Goal: Use online tool/utility: Utilize a website feature to perform a specific function

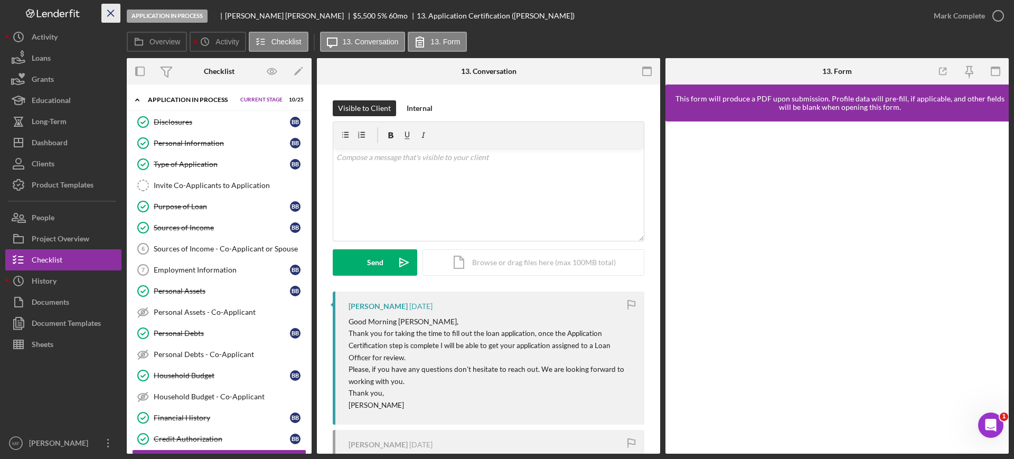
click at [110, 15] on icon "Icon/Menu Close" at bounding box center [111, 14] width 24 height 24
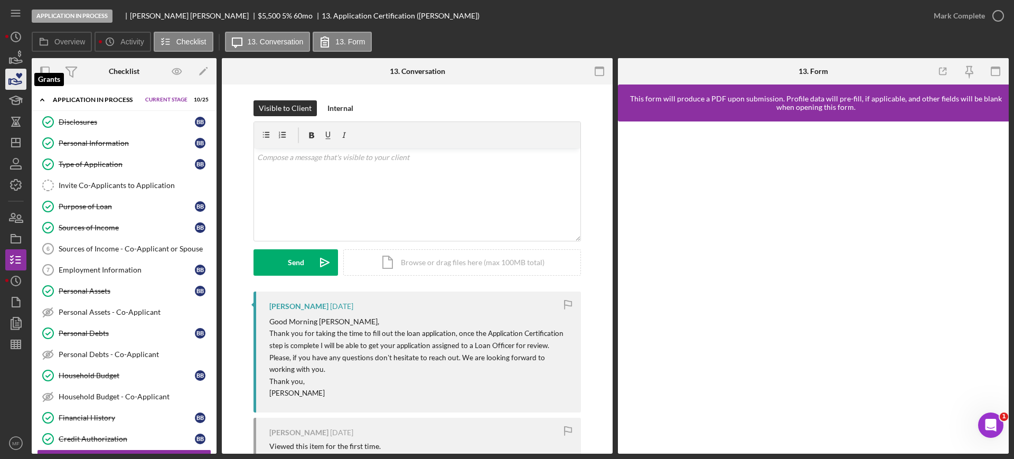
click at [17, 80] on icon "button" at bounding box center [16, 82] width 11 height 6
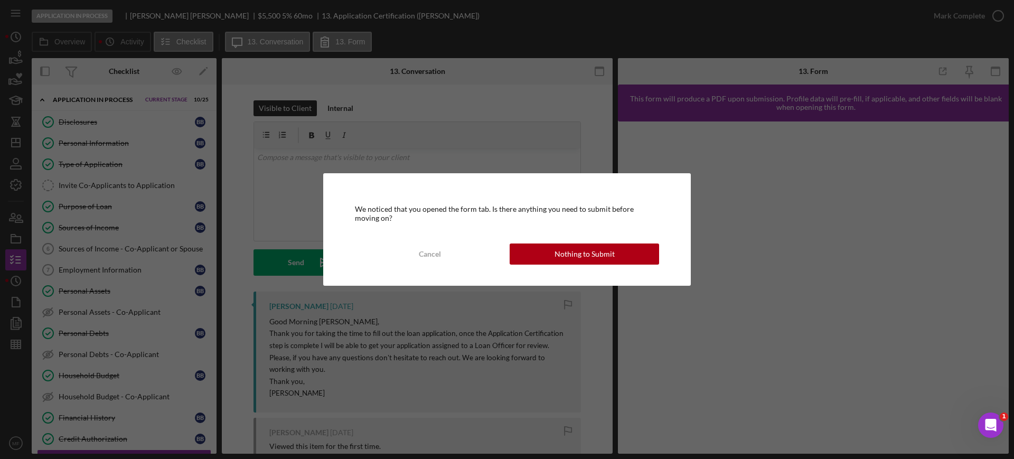
click at [14, 57] on div "We noticed that you opened the form tab. Is there anything you need to submit b…" at bounding box center [507, 229] width 1014 height 459
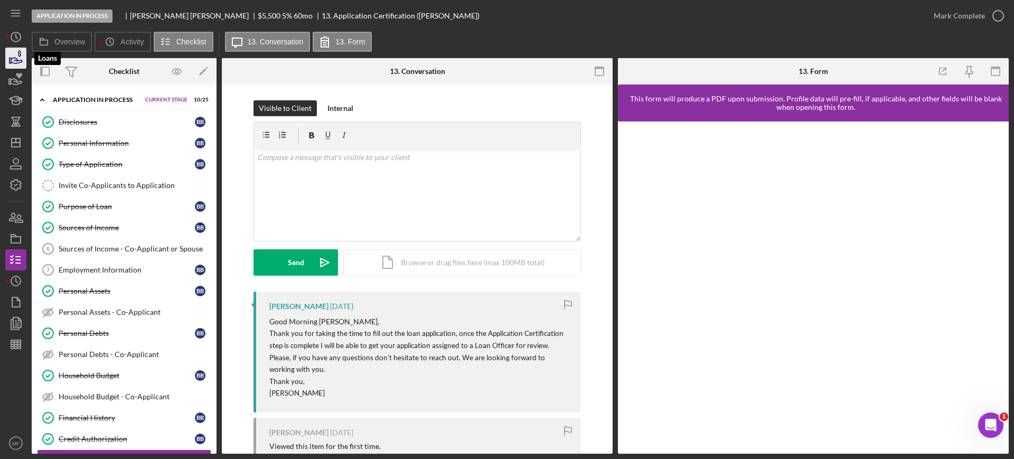
click at [8, 59] on icon "button" at bounding box center [16, 58] width 26 height 26
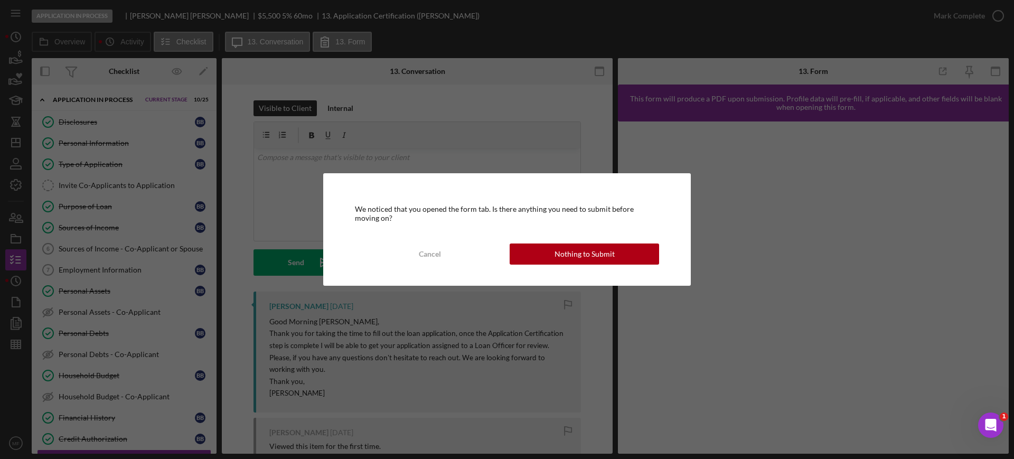
click at [236, 190] on div "We noticed that you opened the form tab. Is there anything you need to submit b…" at bounding box center [507, 229] width 1014 height 459
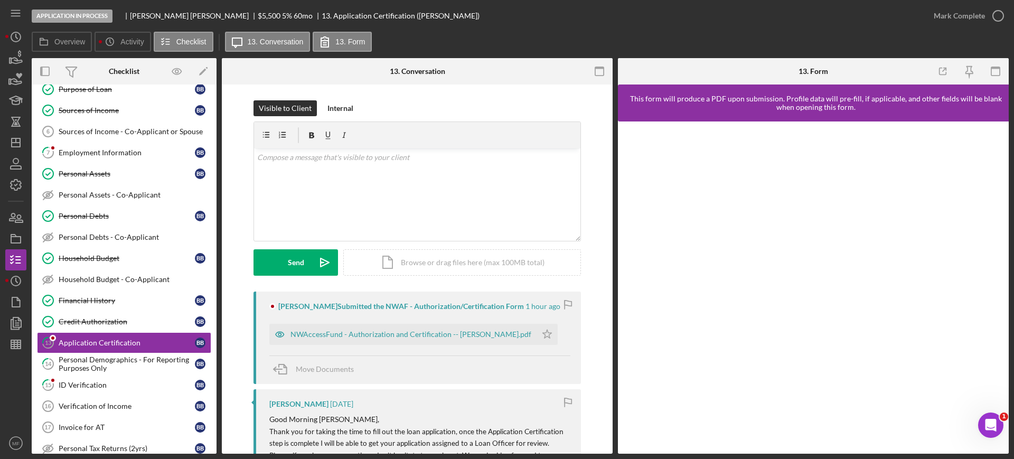
scroll to position [191, 0]
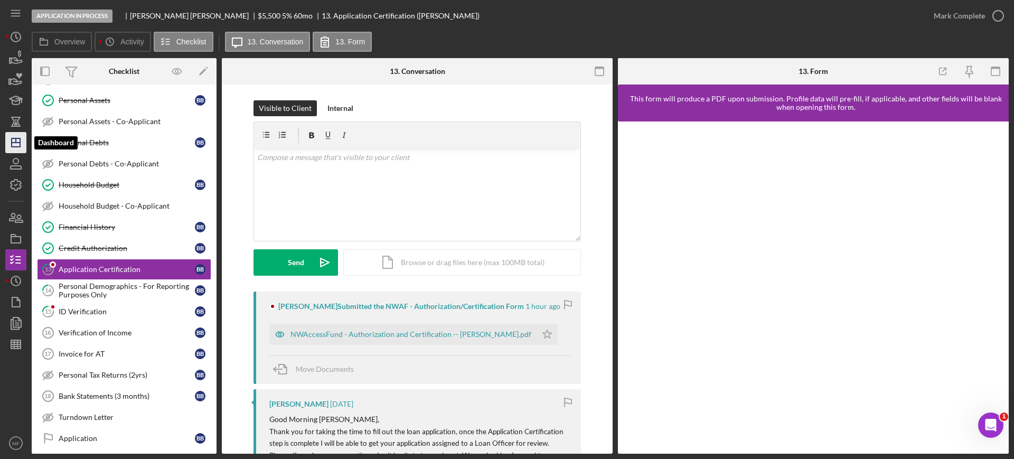
click at [19, 138] on polygon "button" at bounding box center [16, 142] width 8 height 8
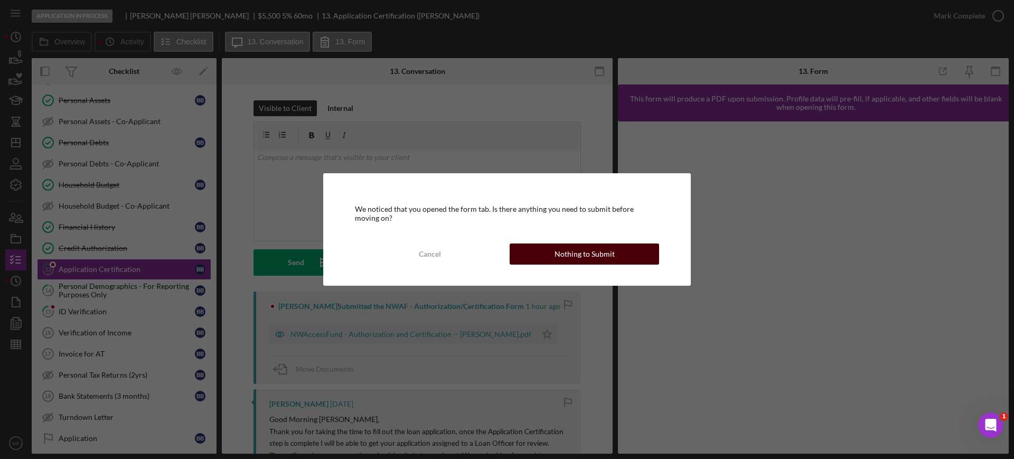
click at [584, 255] on div "Nothing to Submit" at bounding box center [584, 253] width 60 height 21
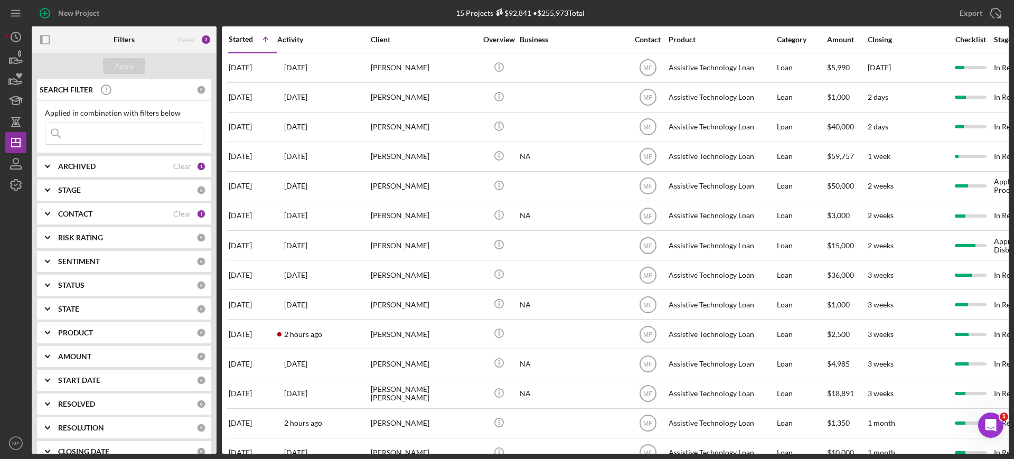
click at [119, 209] on div "CONTACT Clear 1" at bounding box center [132, 214] width 148 height 10
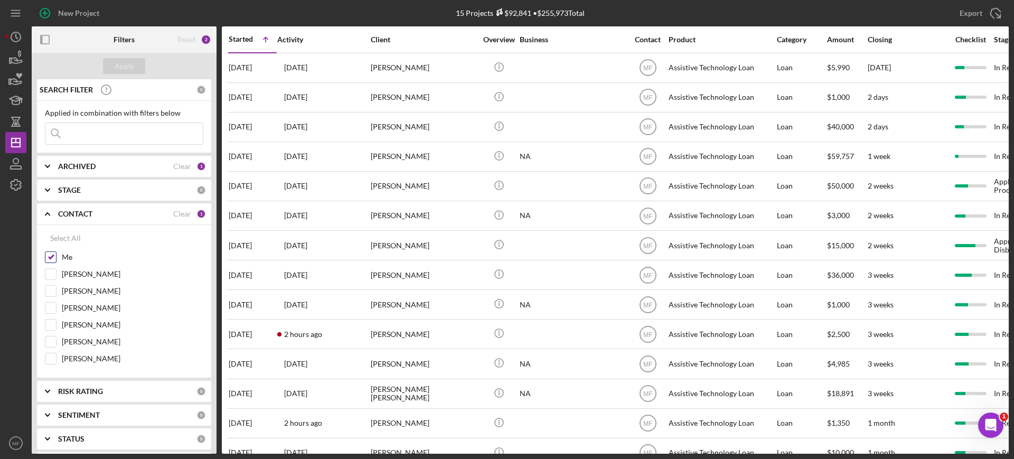
click at [49, 255] on input "Me" at bounding box center [50, 257] width 11 height 11
checkbox input "false"
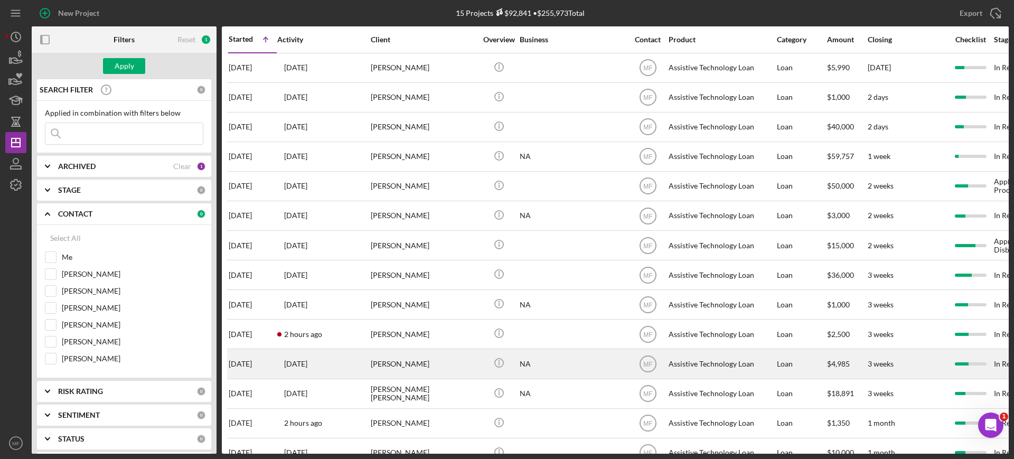
scroll to position [59, 0]
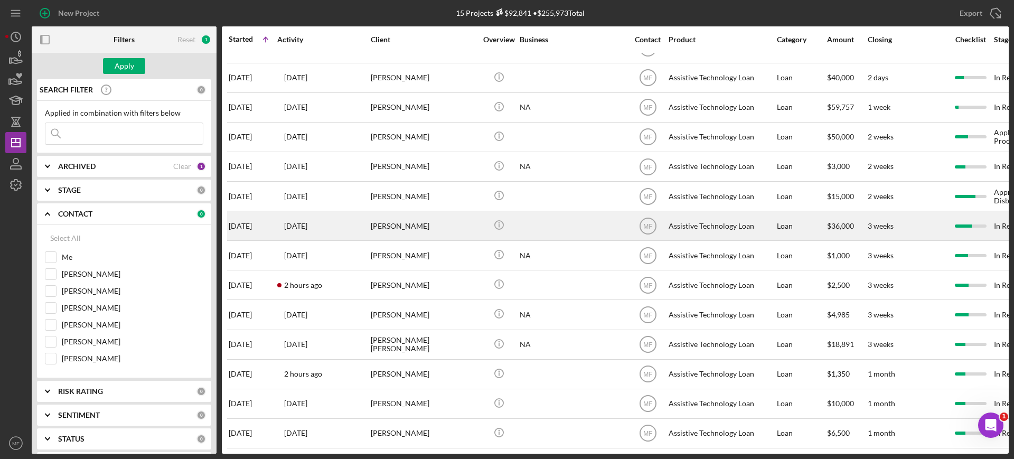
click at [408, 217] on div "Glen Koglin" at bounding box center [424, 226] width 106 height 28
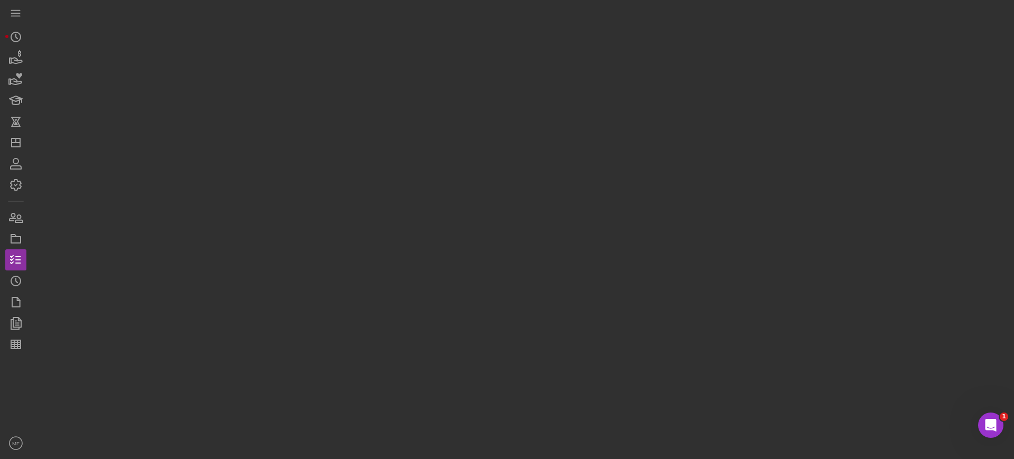
click at [408, 217] on div at bounding box center [520, 227] width 977 height 454
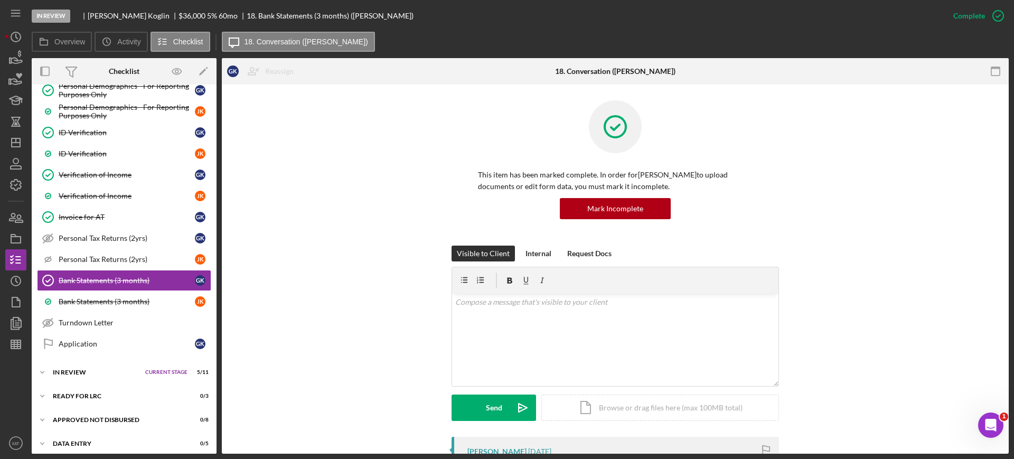
scroll to position [546, 0]
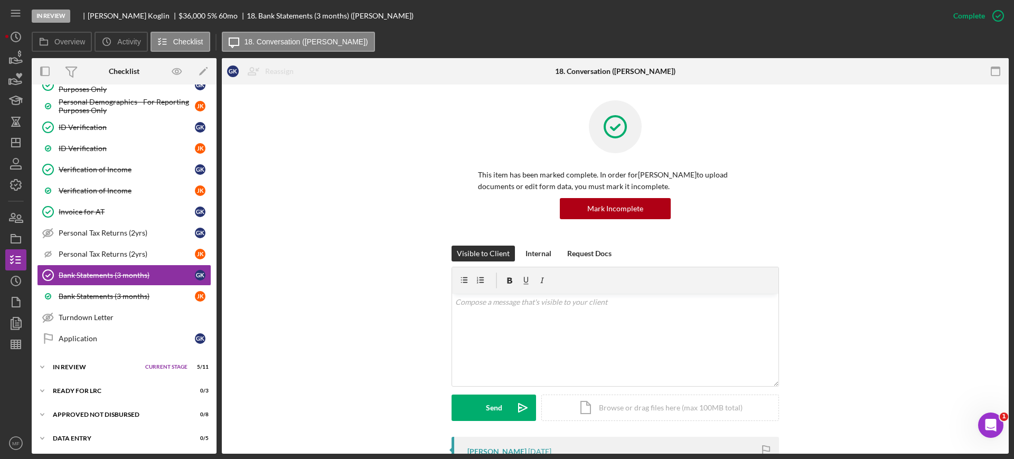
click at [429, 29] on div "In Review Glen Koglin $36,000 $12,600 5 % 60 mo 18. Bank Statements (3 months) …" at bounding box center [487, 16] width 911 height 32
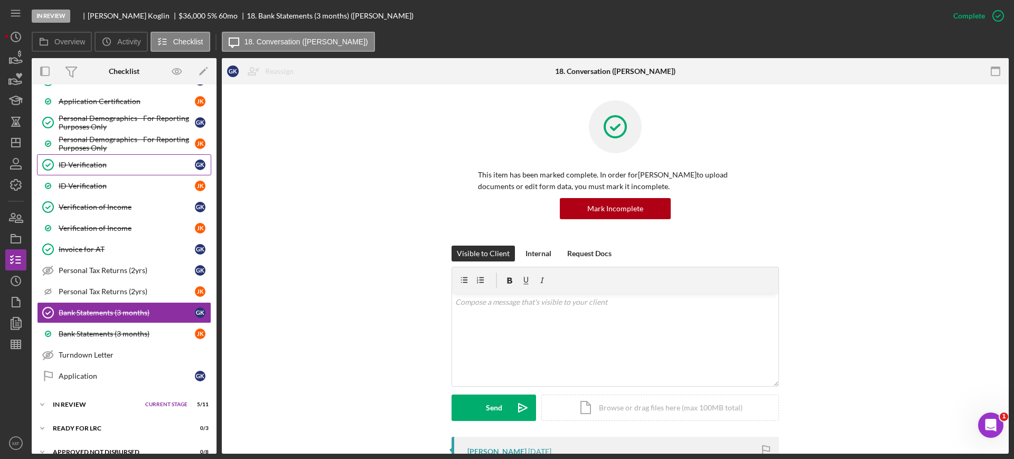
scroll to position [528, 0]
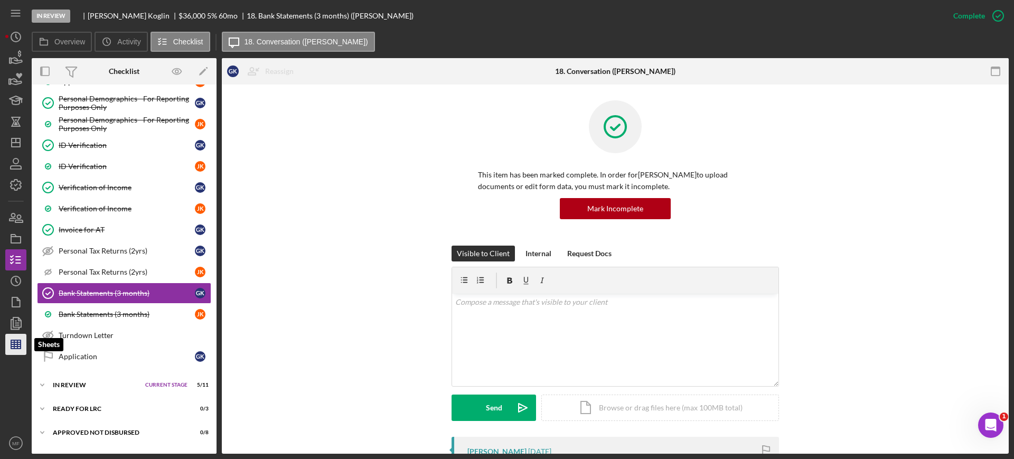
click at [18, 346] on line "button" at bounding box center [16, 346] width 10 height 0
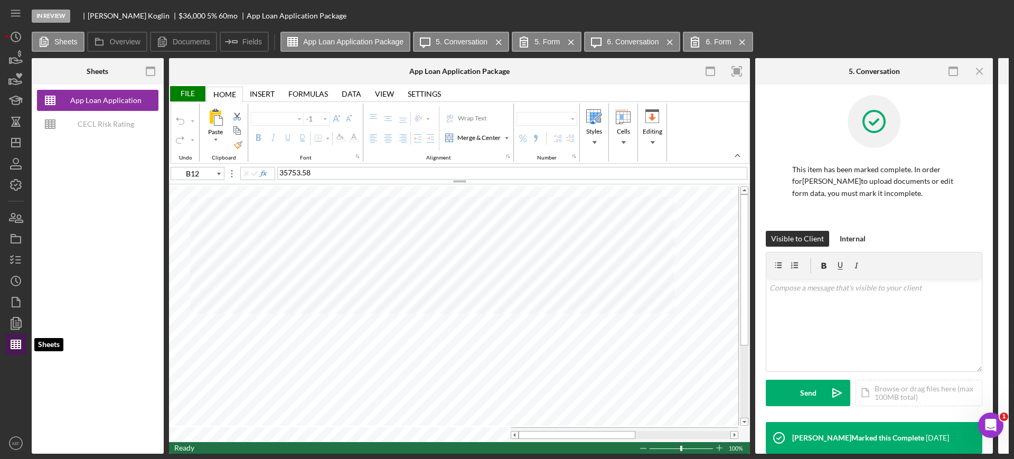
type input "Arial"
type input "10"
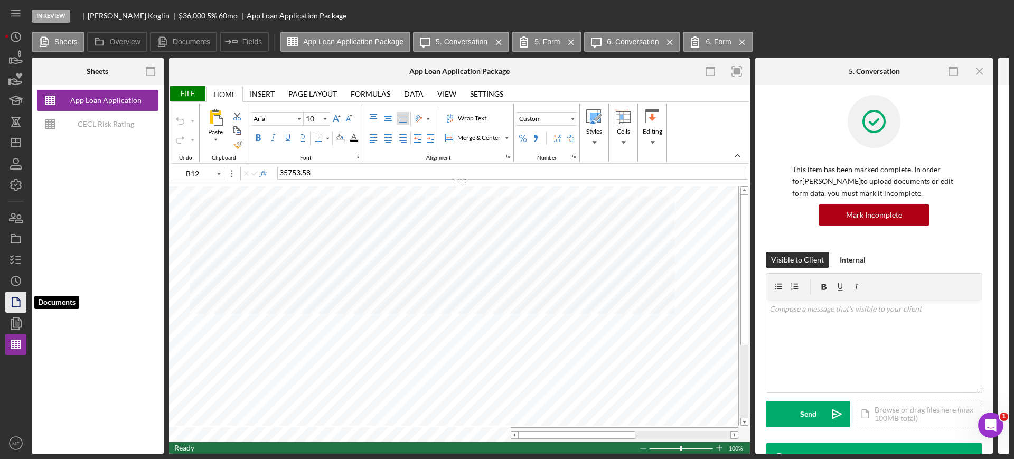
click at [16, 304] on icon "button" at bounding box center [16, 302] width 26 height 26
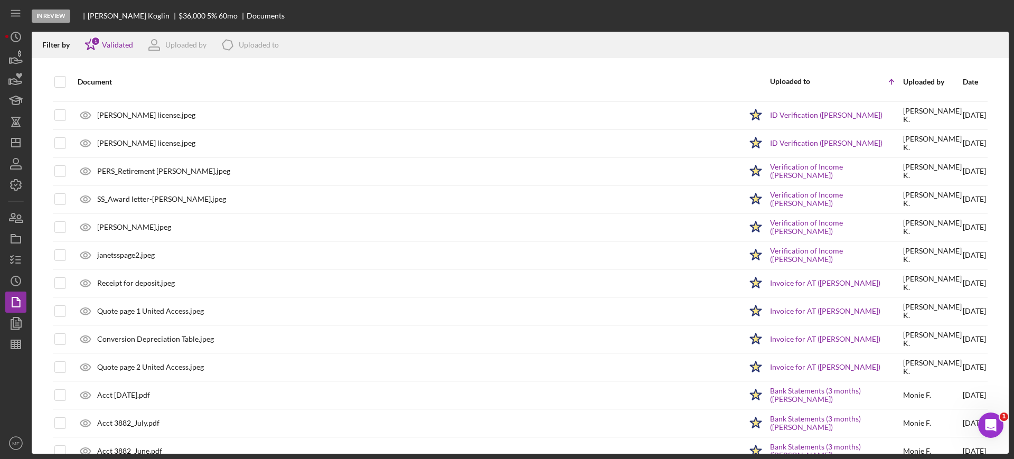
scroll to position [212, 0]
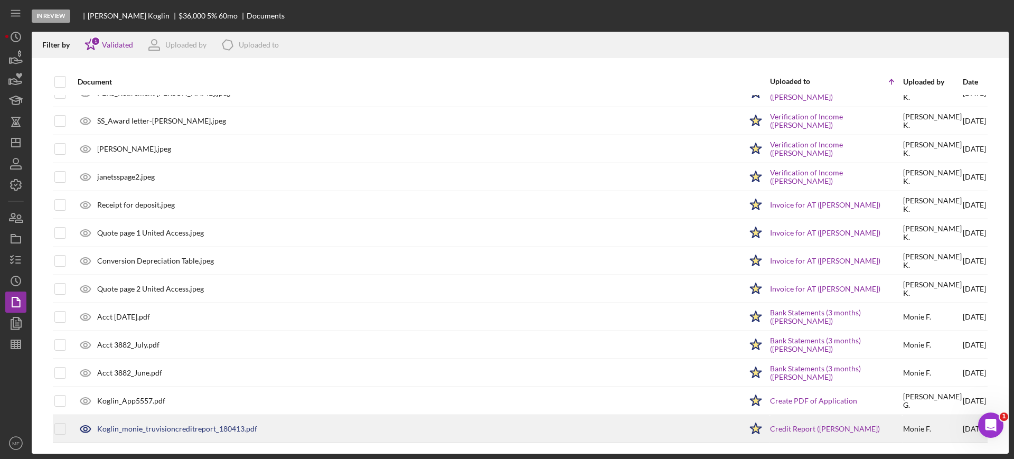
click at [221, 427] on div "Koglin_monie_truvisioncreditreport_180413.pdf" at bounding box center [177, 429] width 160 height 8
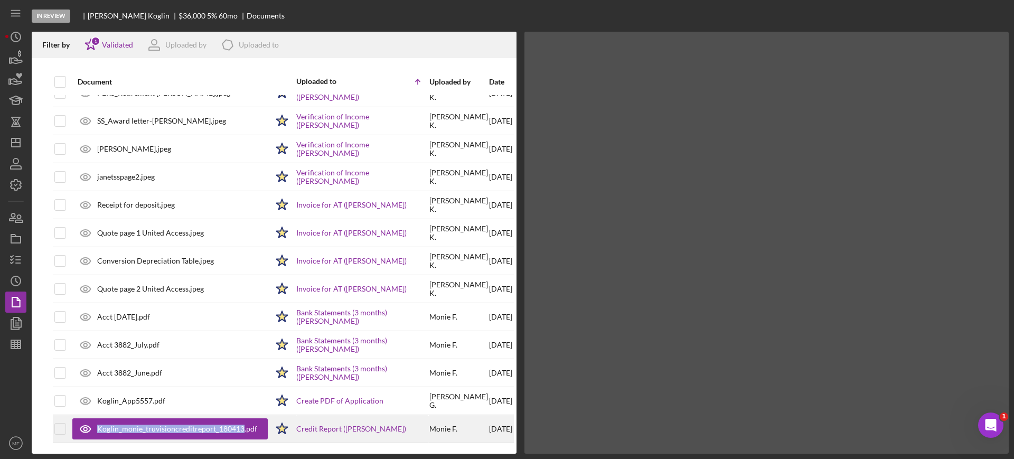
click at [221, 427] on div "Koglin_monie_truvisioncreditreport_180413.pdf" at bounding box center [177, 429] width 160 height 8
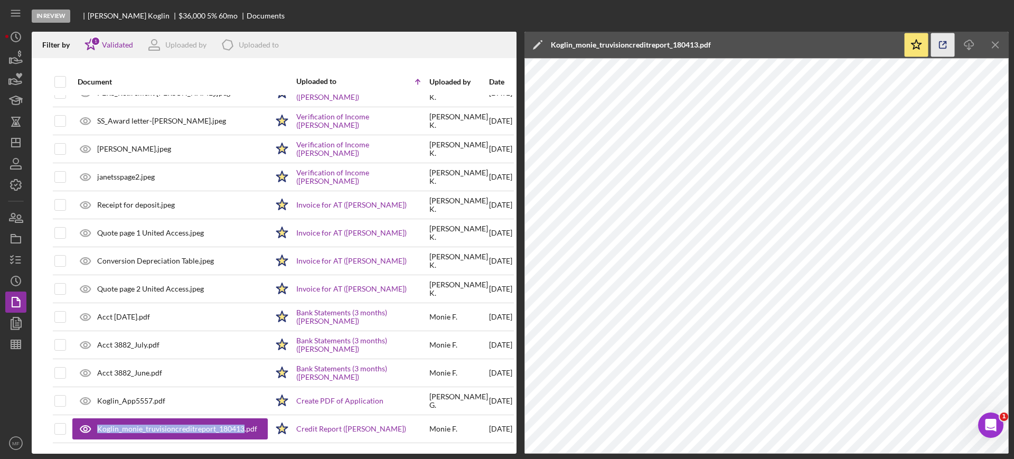
click at [947, 44] on icon "button" at bounding box center [943, 45] width 24 height 24
click at [13, 346] on line "button" at bounding box center [16, 346] width 10 height 0
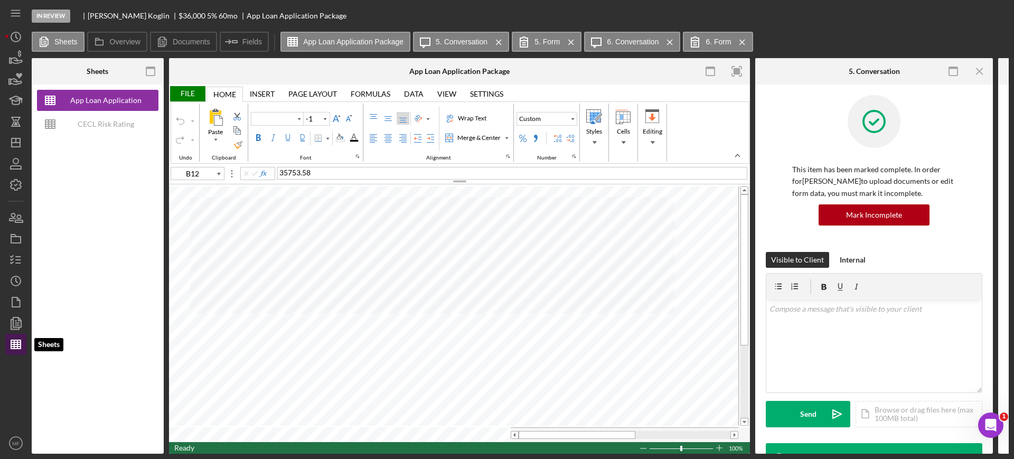
type input "Arial"
type input "10"
type input "A95"
type input "B95"
type input "E95"
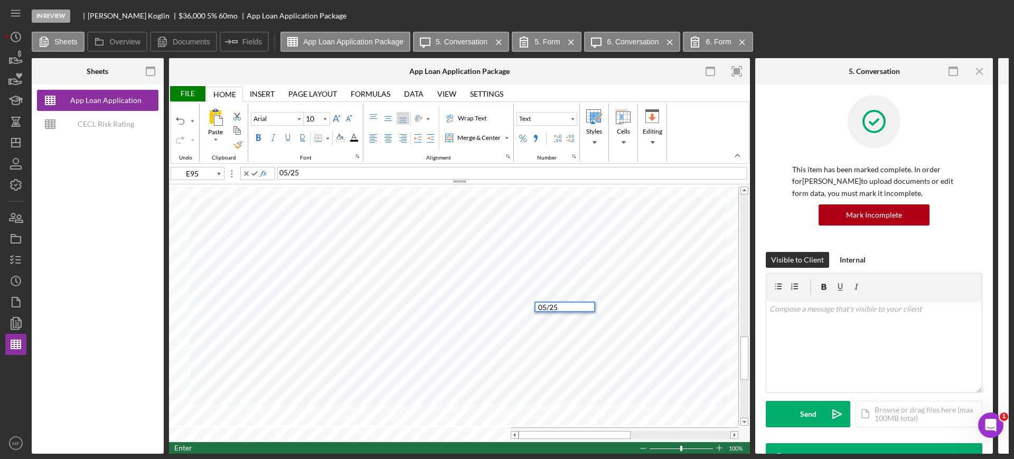
type input "F95"
type input "A96"
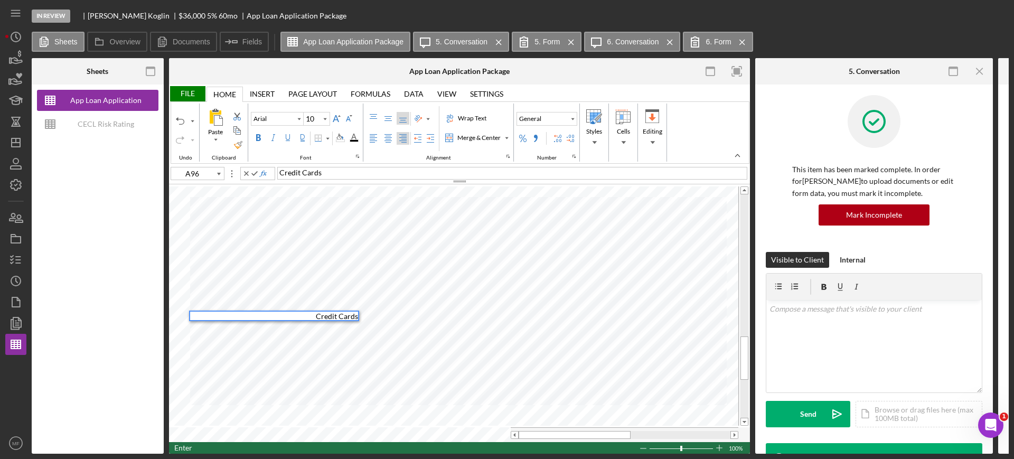
type input "B96"
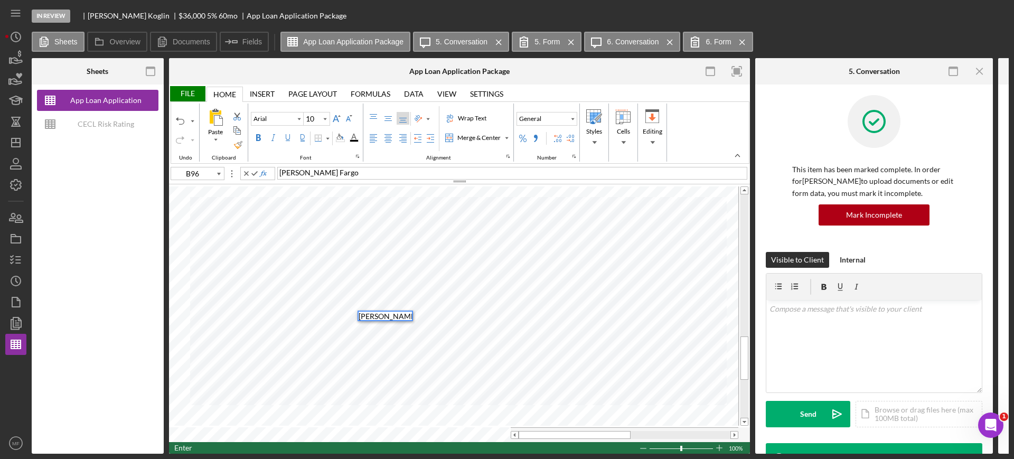
type input "C96"
type input "D96"
type input "E96"
type input "B97"
type input "C97"
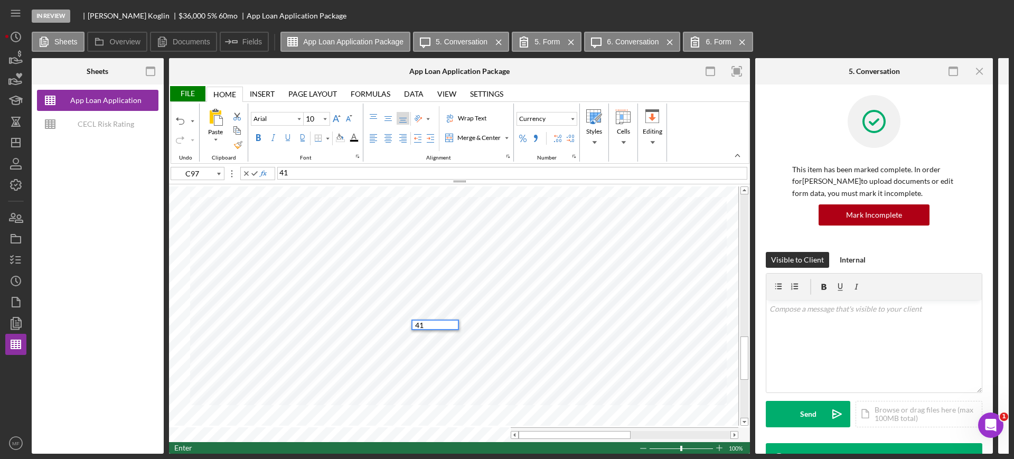
type input "D97"
type input "E97"
type input "B98"
type input "C98"
type input "D98"
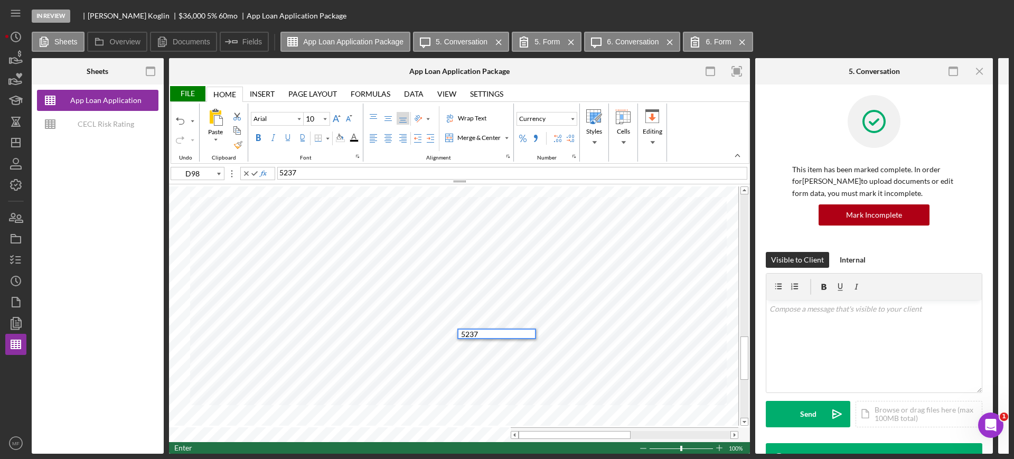
type input "E98"
type input "B99"
type input "C99"
type input "D99"
type input "E99"
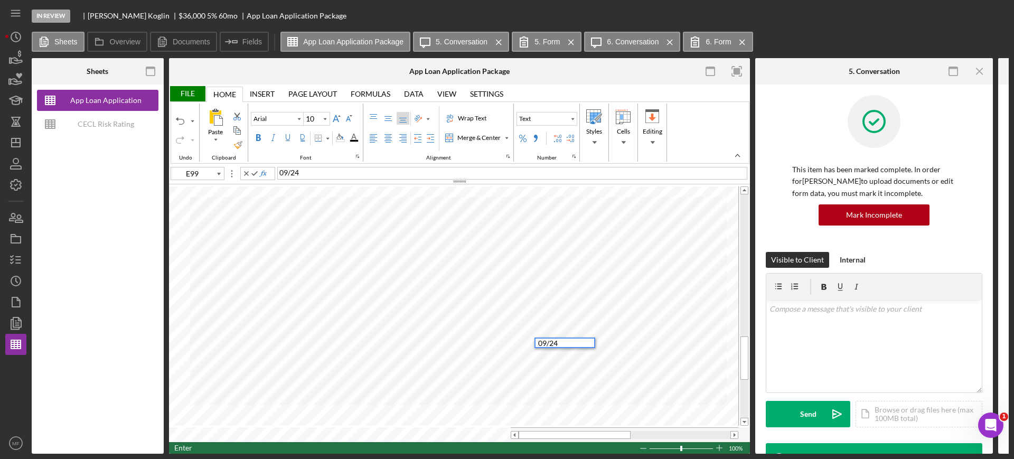
type input "F99"
type input "B100"
type input "C100"
type input "D100"
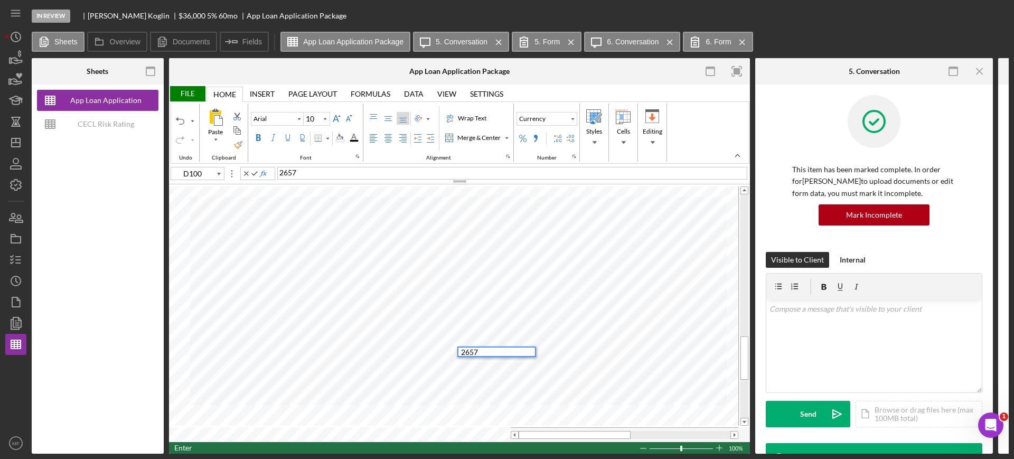
type input "E100"
type input "F100"
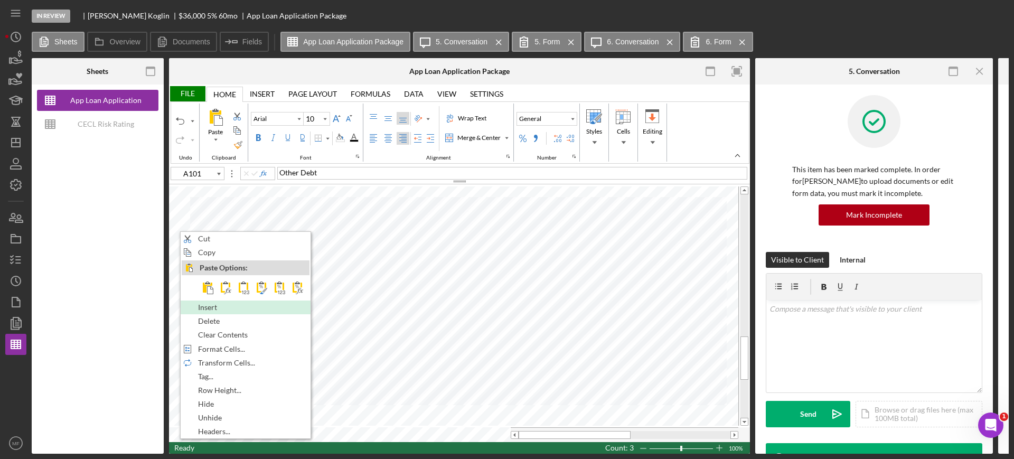
click at [223, 302] on div "Insert" at bounding box center [246, 308] width 128 height 12
click at [223, 304] on span "Insert" at bounding box center [215, 307] width 31 height 8
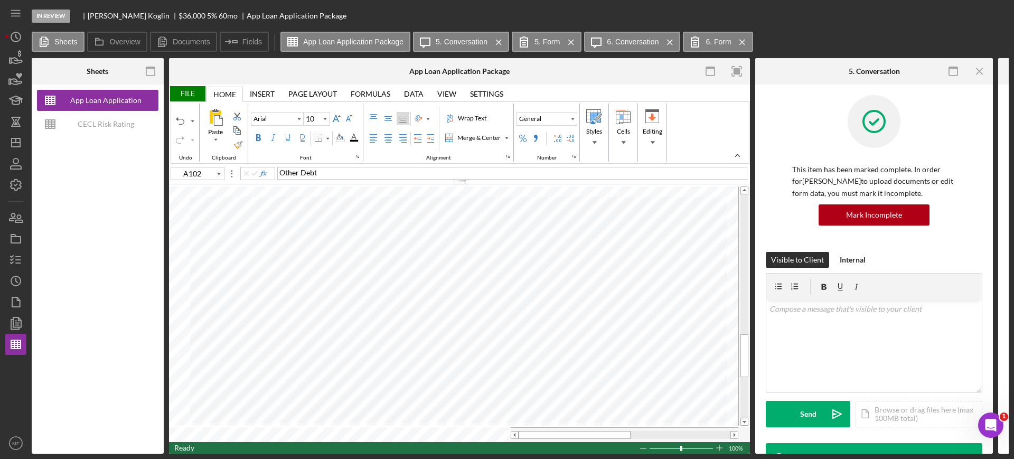
type input "B101"
type input "C101"
type input "D101"
type input "E101"
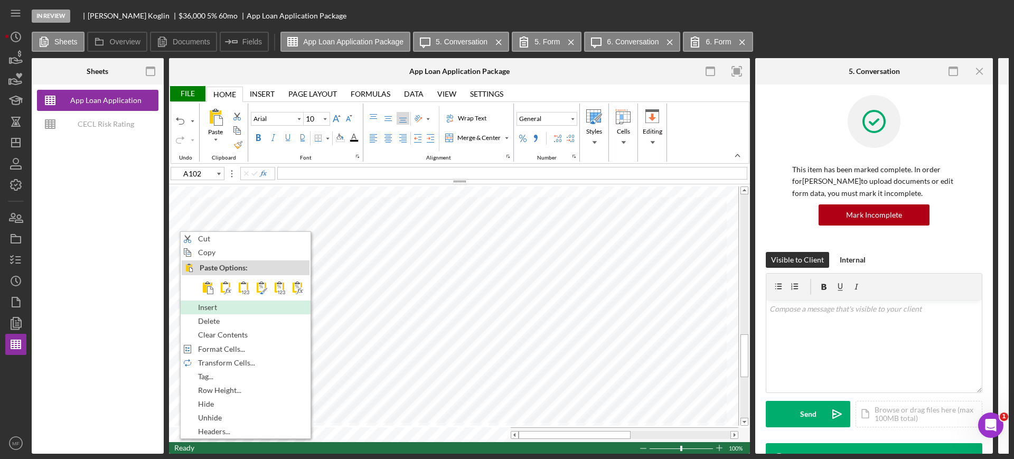
click at [239, 304] on div "Insert" at bounding box center [246, 308] width 128 height 12
click at [214, 308] on span "Insert" at bounding box center [216, 307] width 31 height 8
click at [215, 305] on span "Insert" at bounding box center [206, 307] width 31 height 8
click at [222, 305] on span "Insert" at bounding box center [211, 307] width 31 height 8
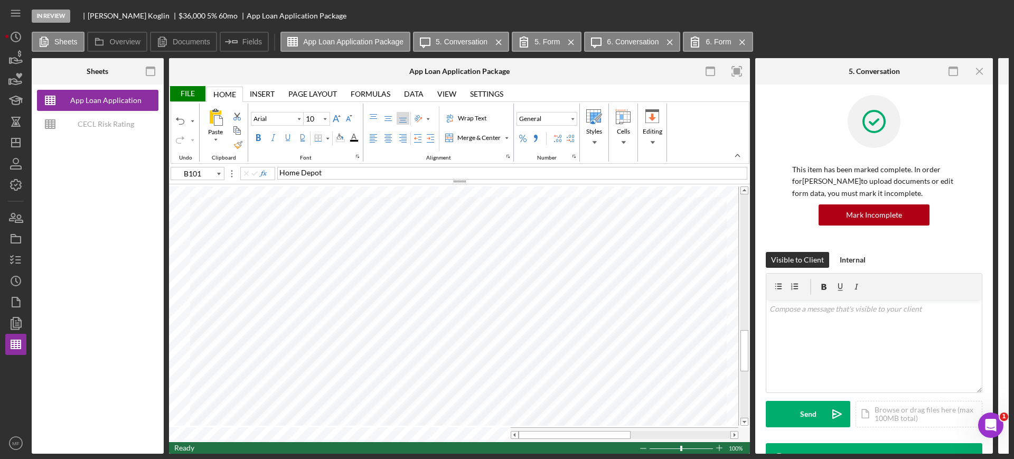
type input "B102"
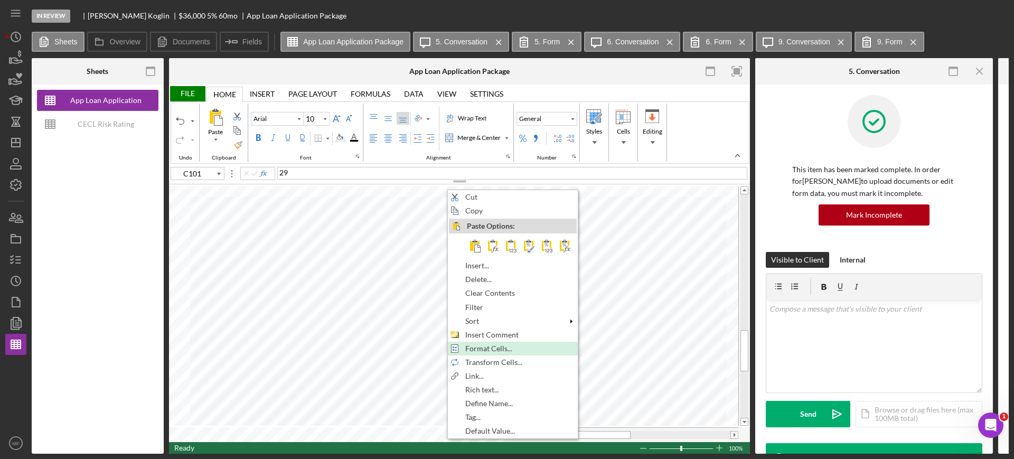
click at [499, 349] on span "Format Cells..." at bounding box center [494, 348] width 59 height 8
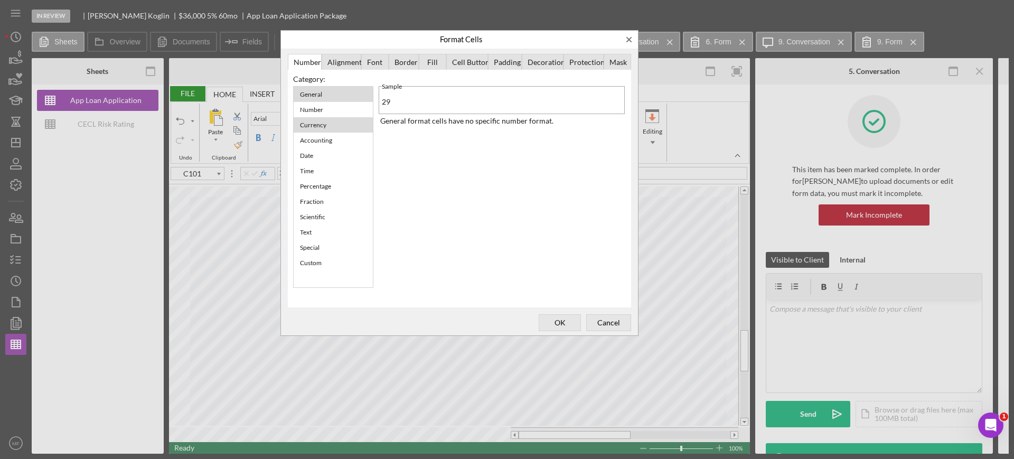
click at [314, 125] on div "Currency" at bounding box center [313, 124] width 37 height 13
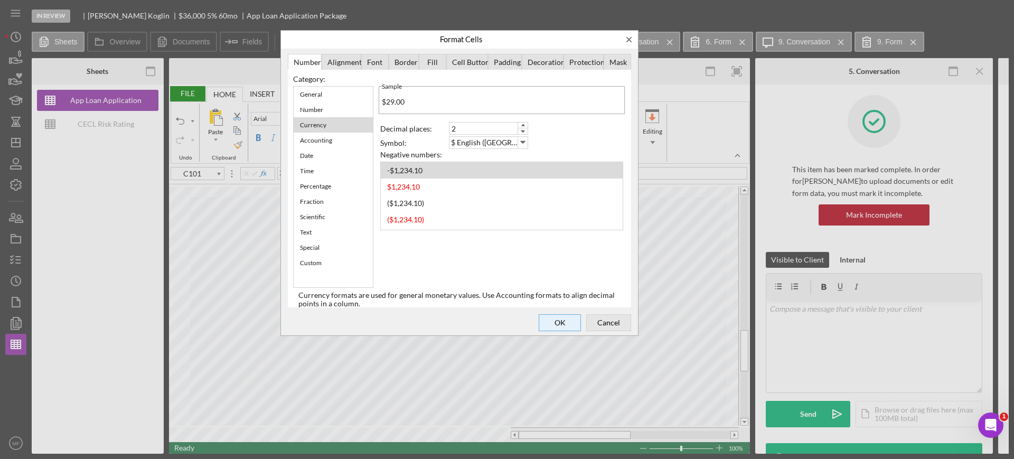
click at [561, 316] on span "OK" at bounding box center [559, 322] width 35 height 15
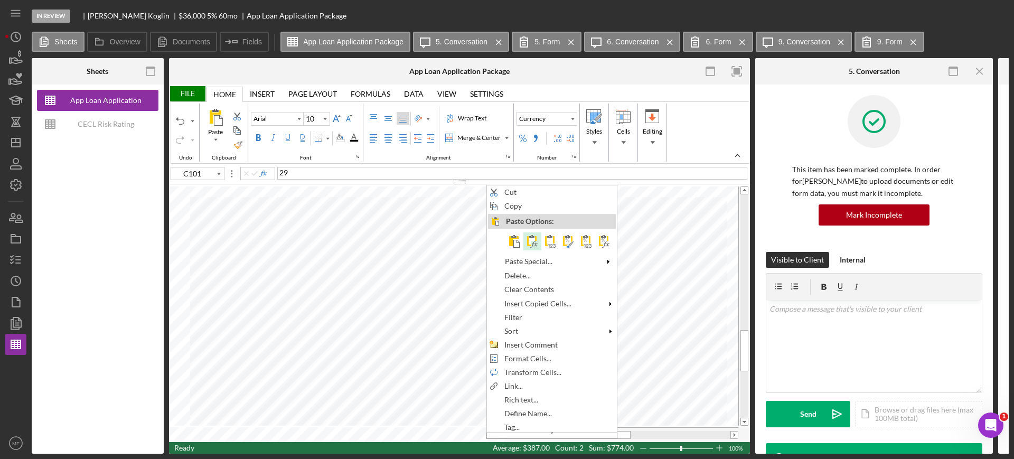
click at [535, 243] on span at bounding box center [532, 241] width 13 height 13
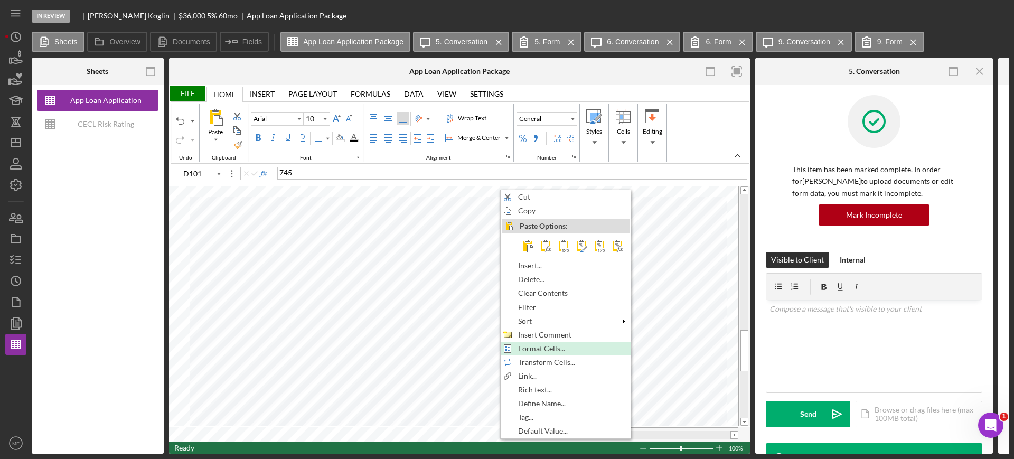
click at [535, 351] on span "Format Cells..." at bounding box center [547, 348] width 59 height 8
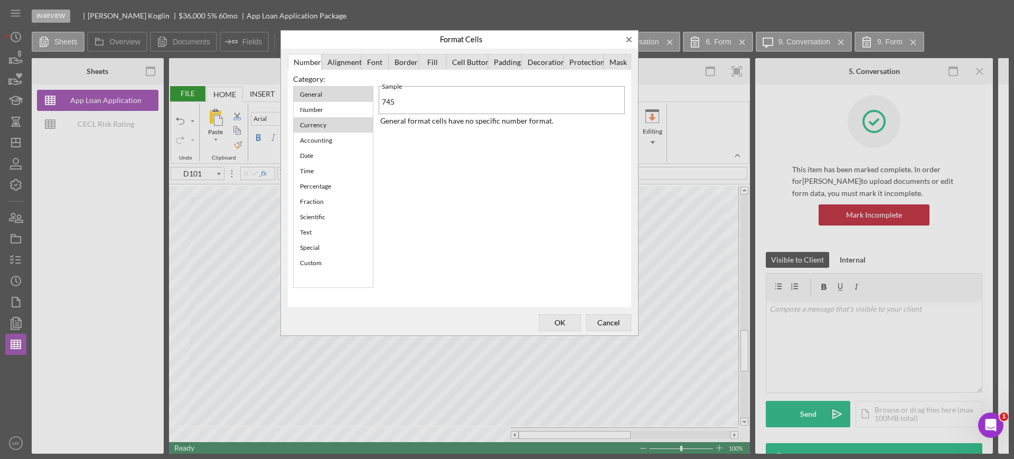
click at [322, 122] on div "Currency" at bounding box center [313, 124] width 37 height 13
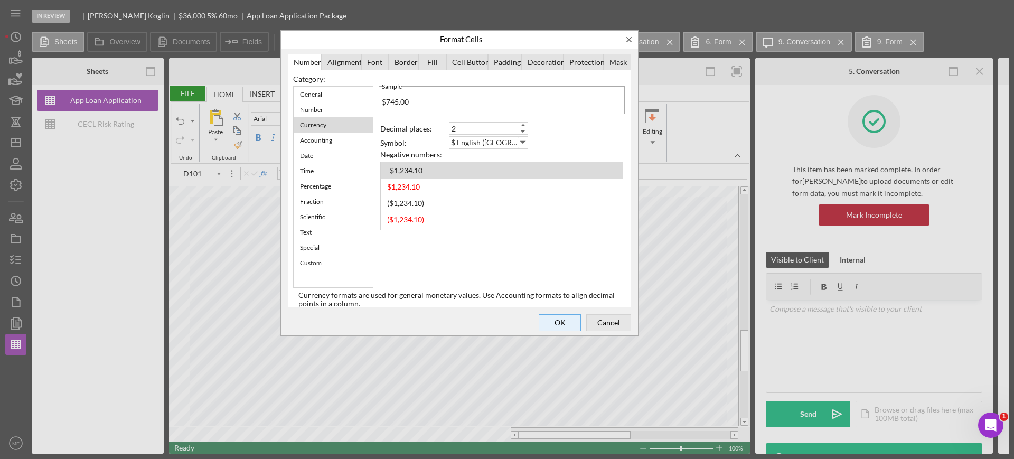
click at [556, 319] on span "OK" at bounding box center [559, 322] width 35 height 15
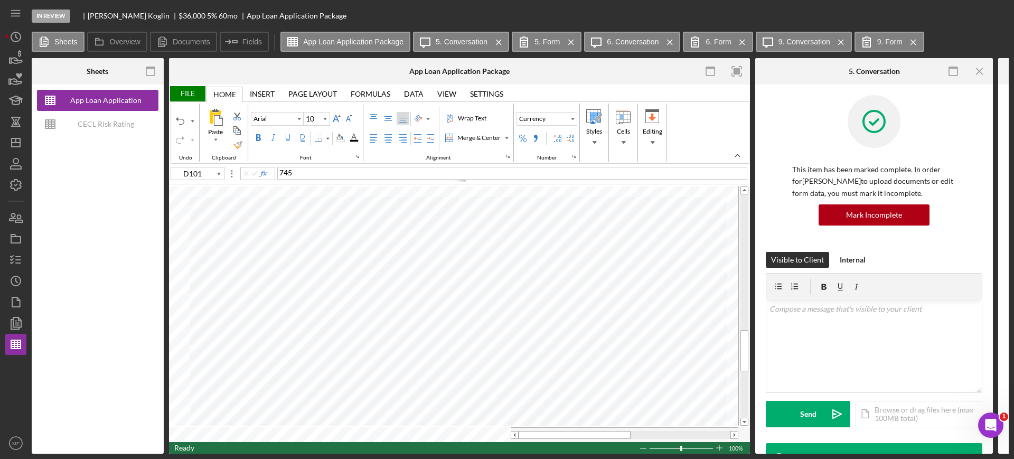
type input "C102"
type input "D102"
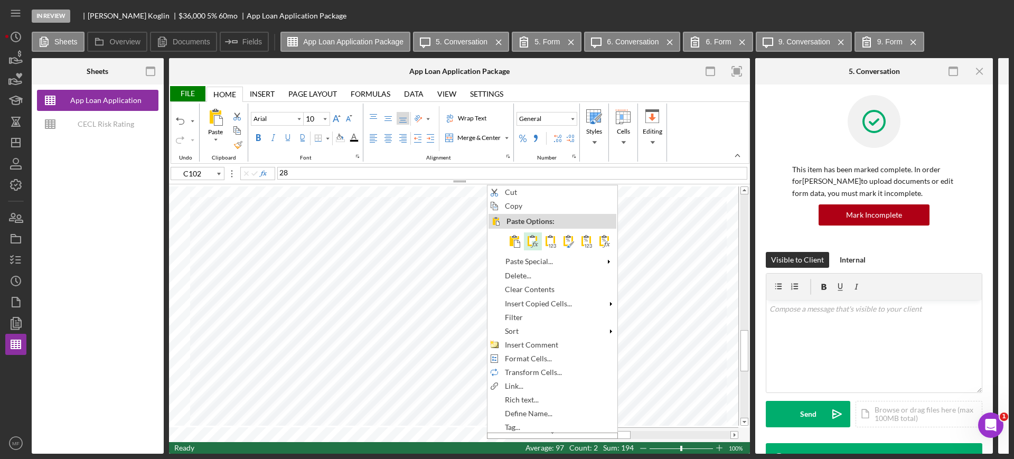
click at [533, 242] on span at bounding box center [533, 241] width 13 height 13
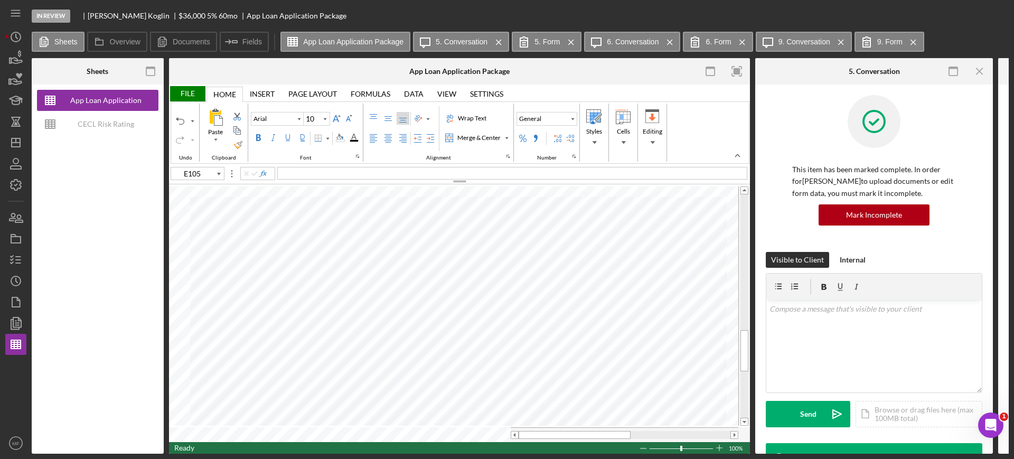
type input "C102"
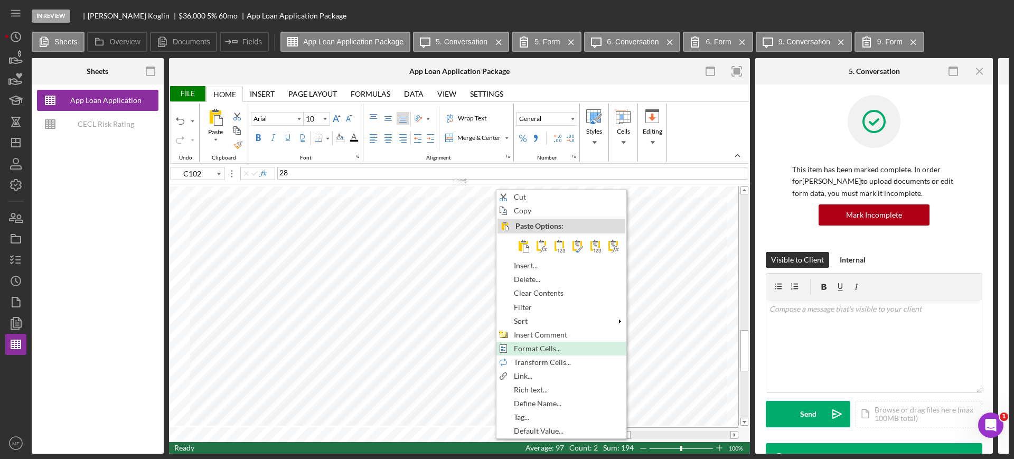
click at [543, 345] on span "Format Cells..." at bounding box center [543, 348] width 59 height 8
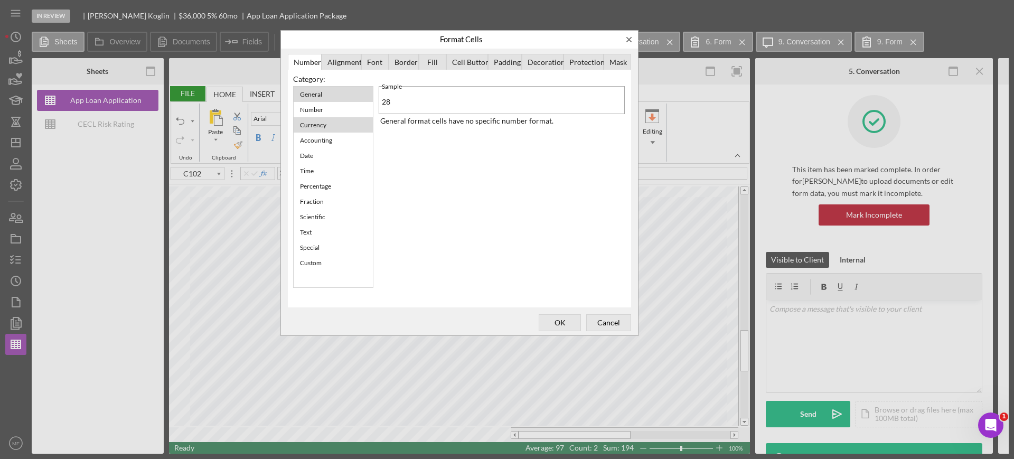
click at [330, 125] on div "Currency" at bounding box center [313, 124] width 37 height 13
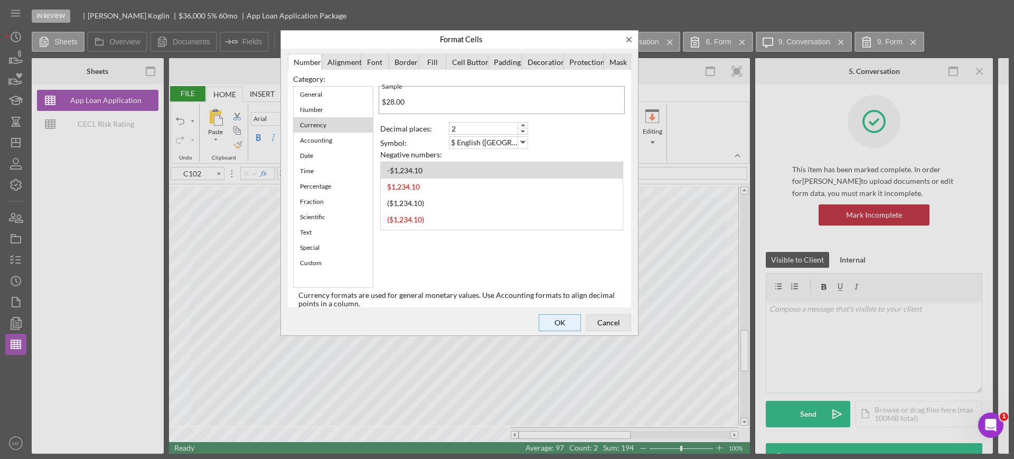
click at [564, 325] on span "OK" at bounding box center [559, 322] width 35 height 15
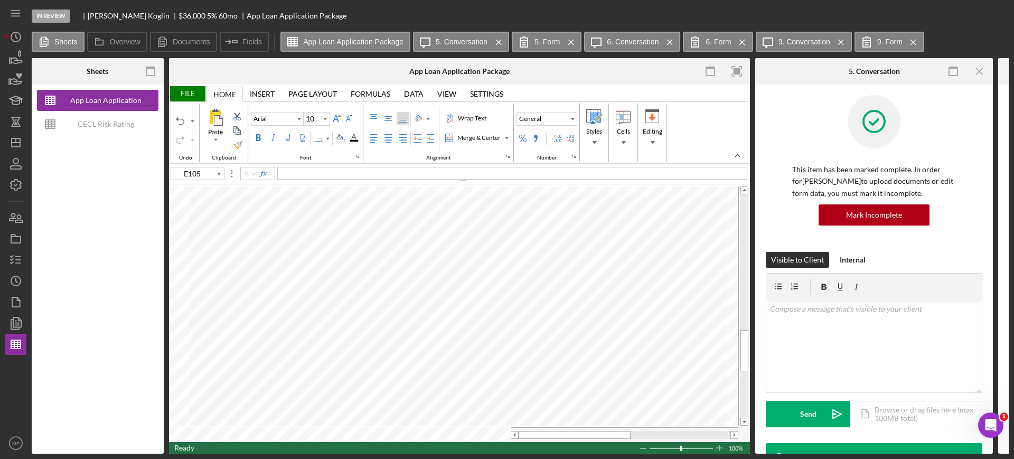
type input "E102"
type input "J18"
type input "Calibri"
type input "11"
type input "B103"
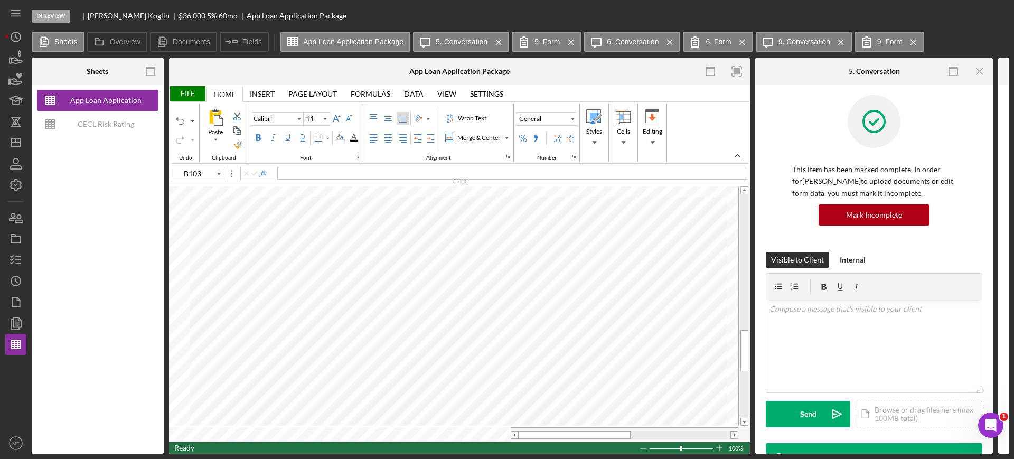
type input "Arial"
type input "10"
type input "B68"
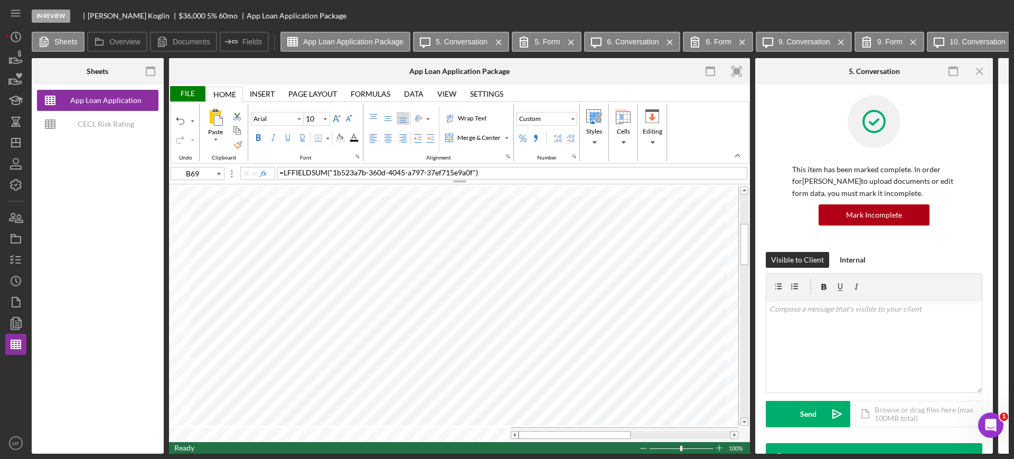
type input "J18"
type input "Calibri"
type input "11"
